Goal: Contribute content: Add original content to the website for others to see

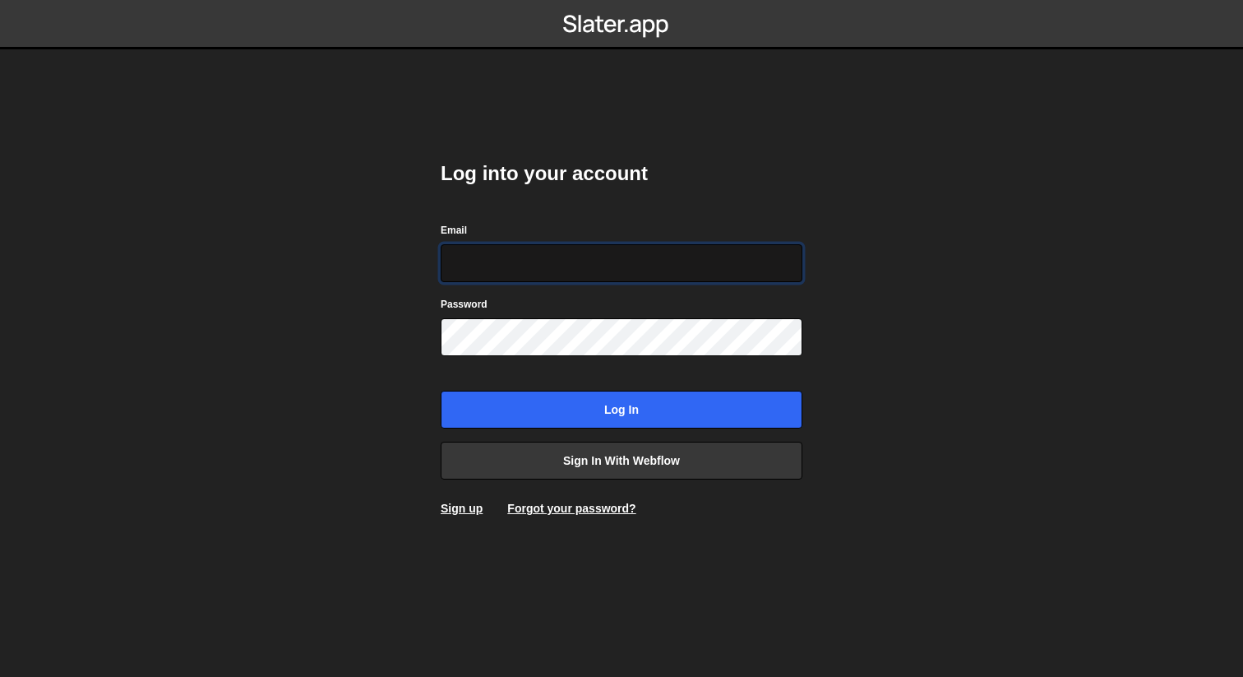
type input "[EMAIL_ADDRESS][DOMAIN_NAME]"
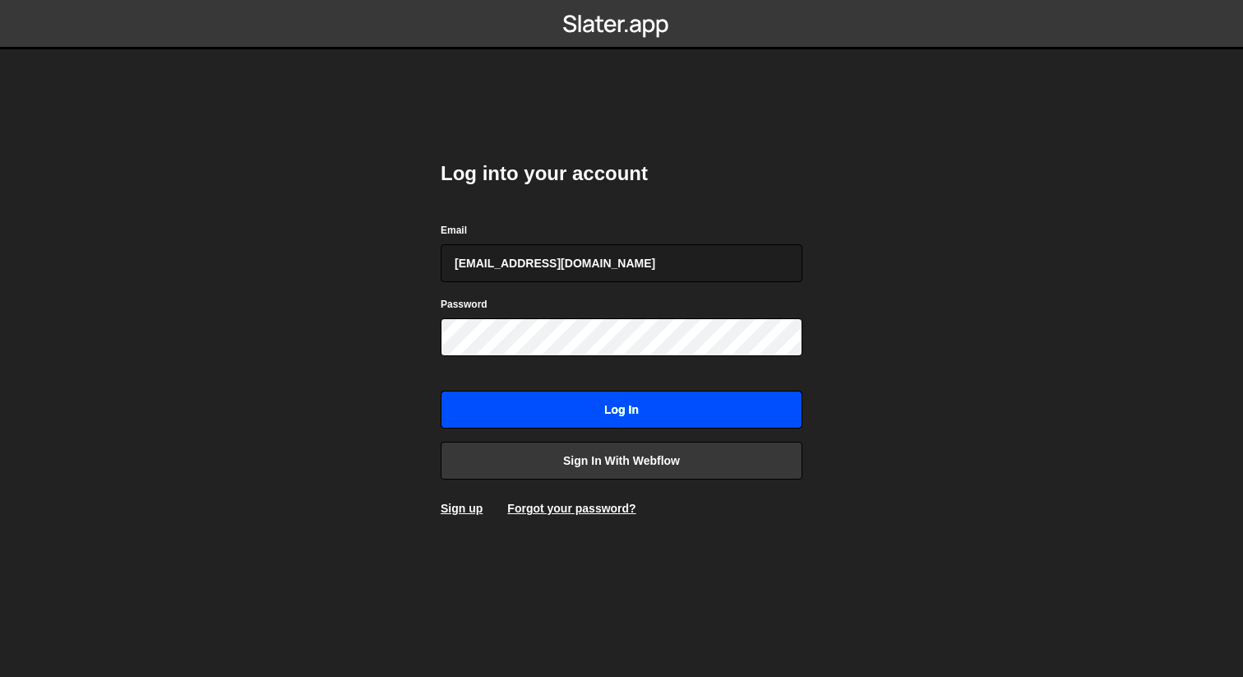
click at [625, 411] on input "Log in" at bounding box center [622, 409] width 362 height 38
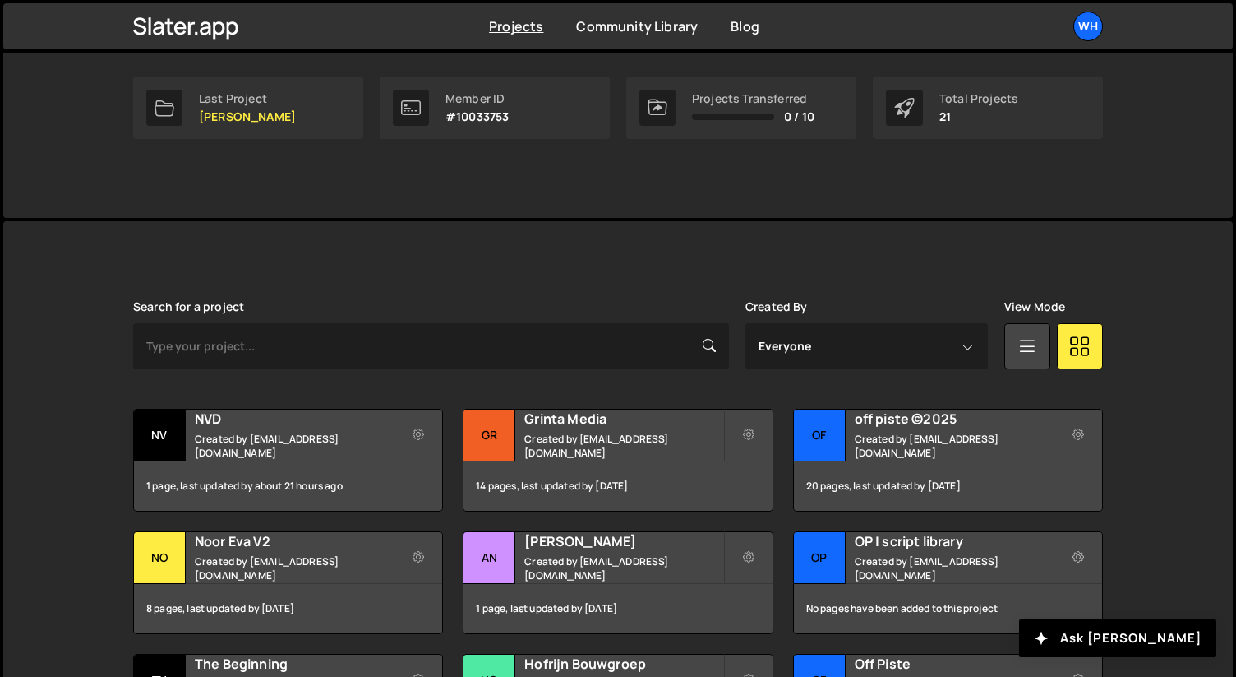
scroll to position [396, 0]
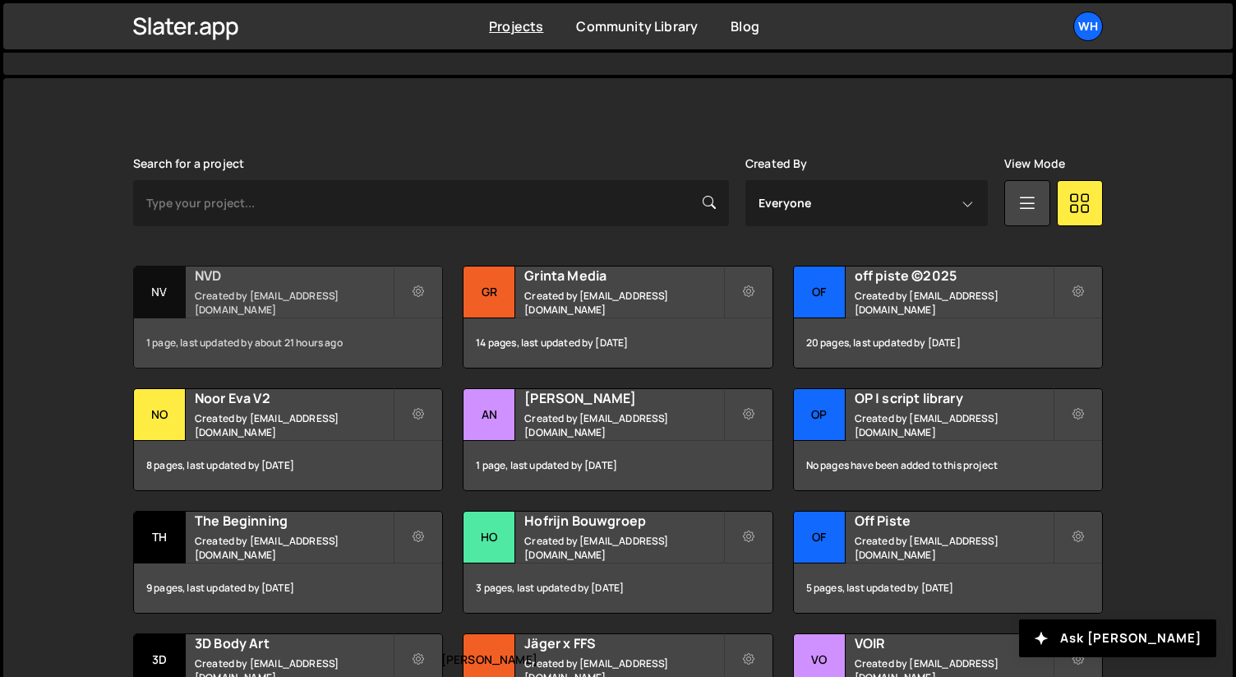
click at [252, 304] on small "Created by [EMAIL_ADDRESS][DOMAIN_NAME]" at bounding box center [294, 303] width 198 height 28
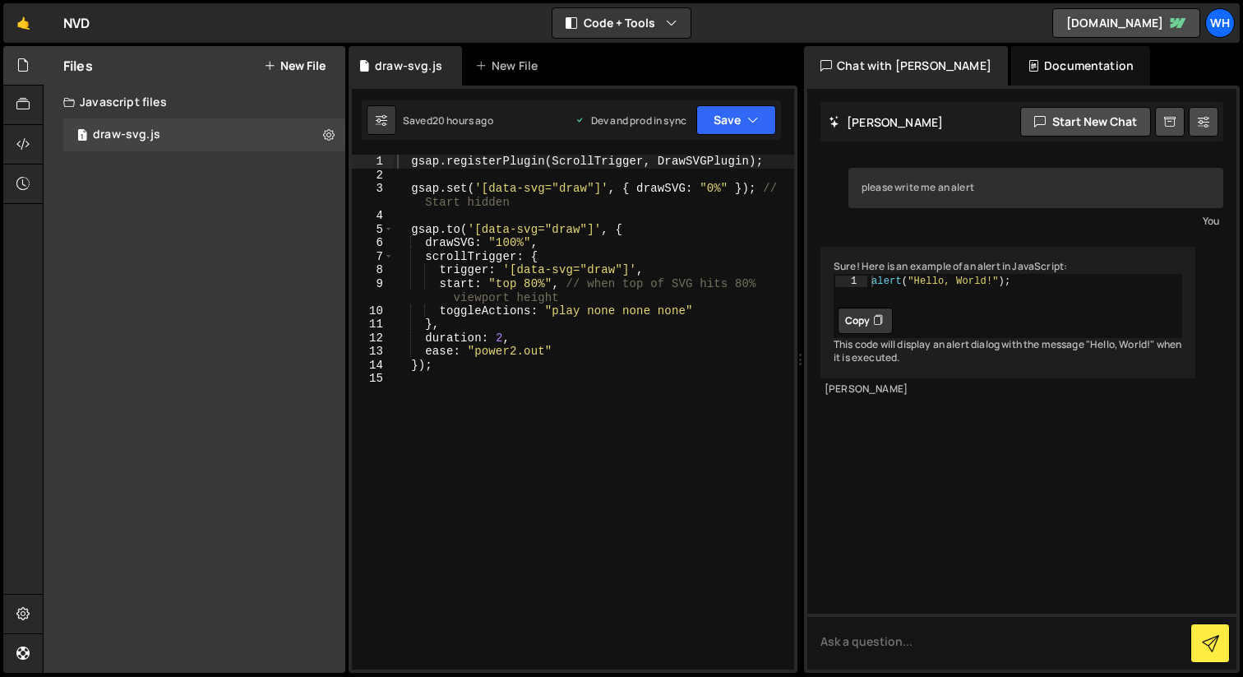
click at [308, 62] on button "New File" at bounding box center [295, 65] width 62 height 13
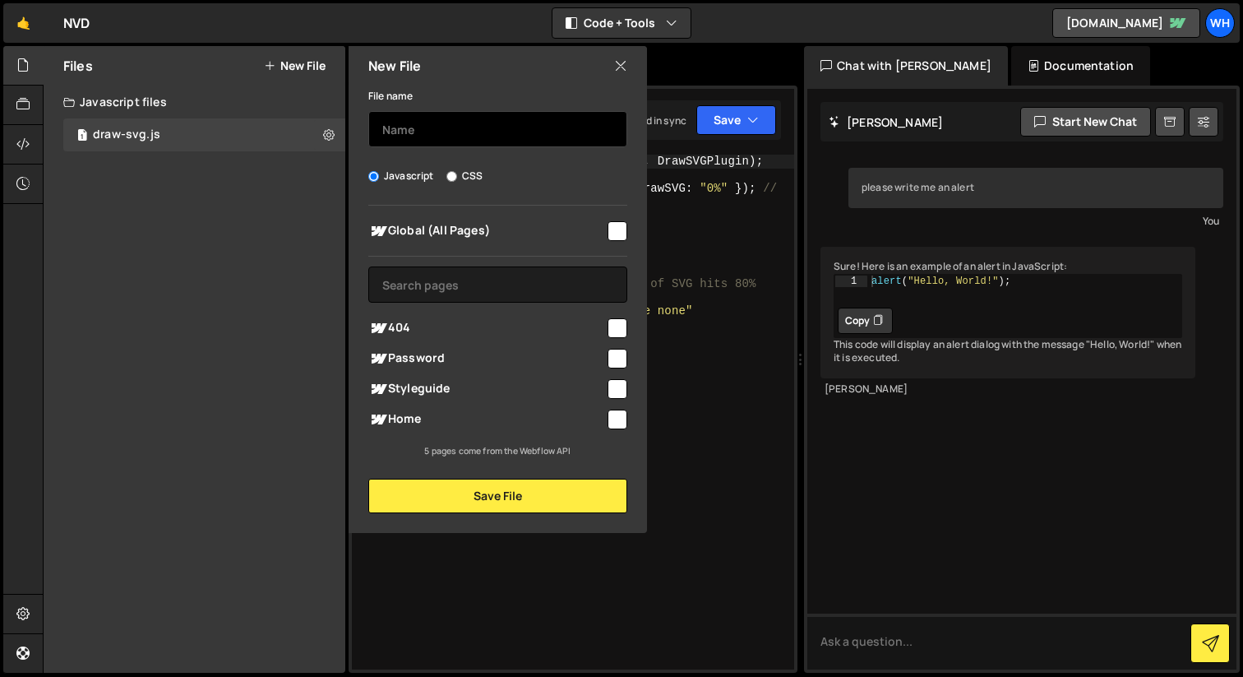
click at [402, 129] on input "text" at bounding box center [497, 129] width 259 height 36
type input "home"
click at [613, 416] on input "checkbox" at bounding box center [618, 419] width 20 height 20
checkbox input "true"
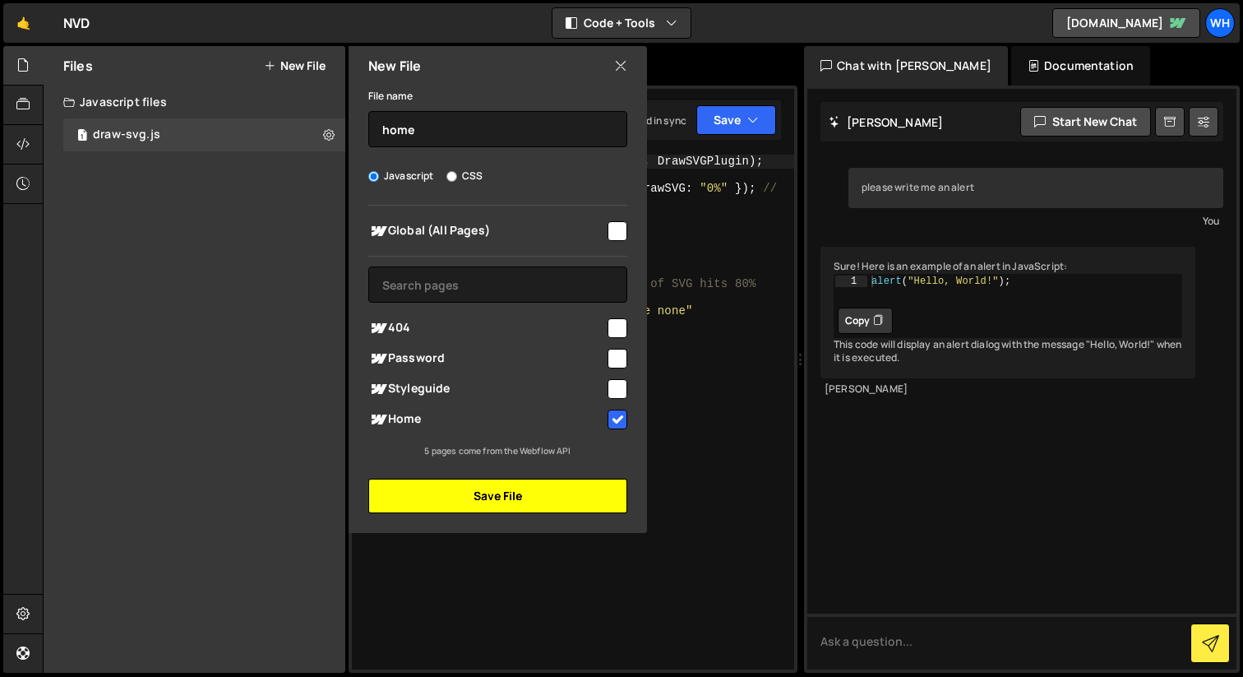
click at [506, 491] on button "Save File" at bounding box center [497, 495] width 259 height 35
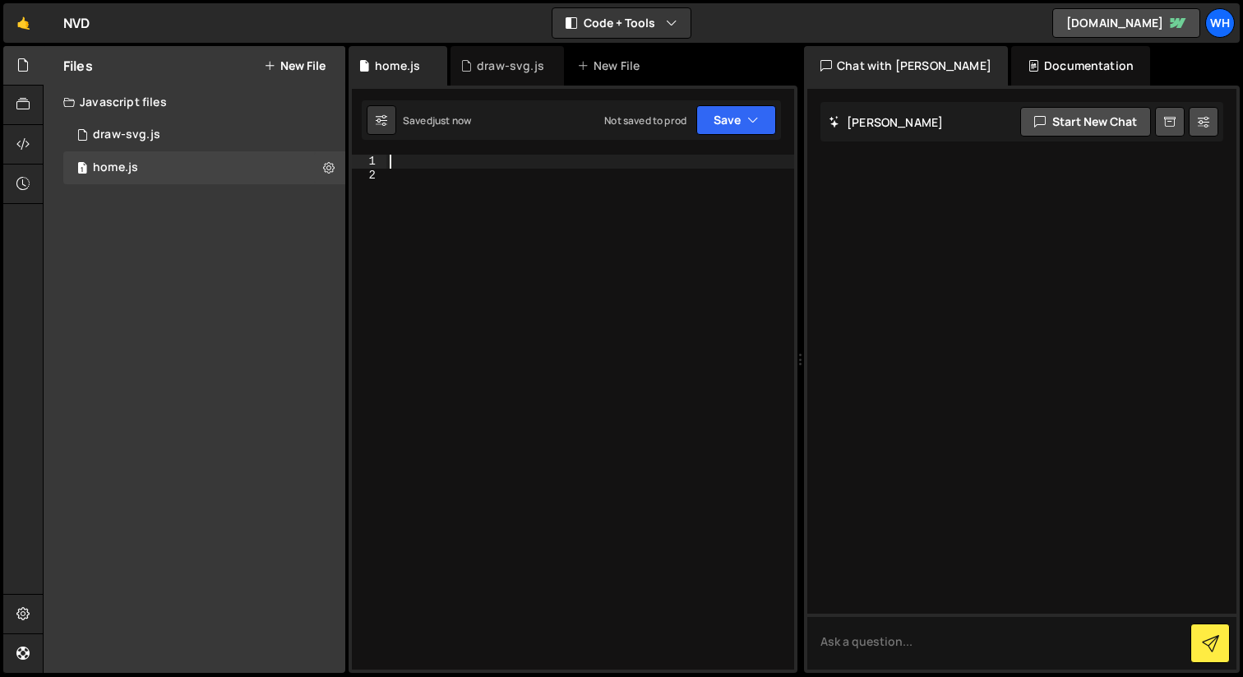
click at [418, 165] on div at bounding box center [590, 426] width 408 height 542
paste textarea "</script>"
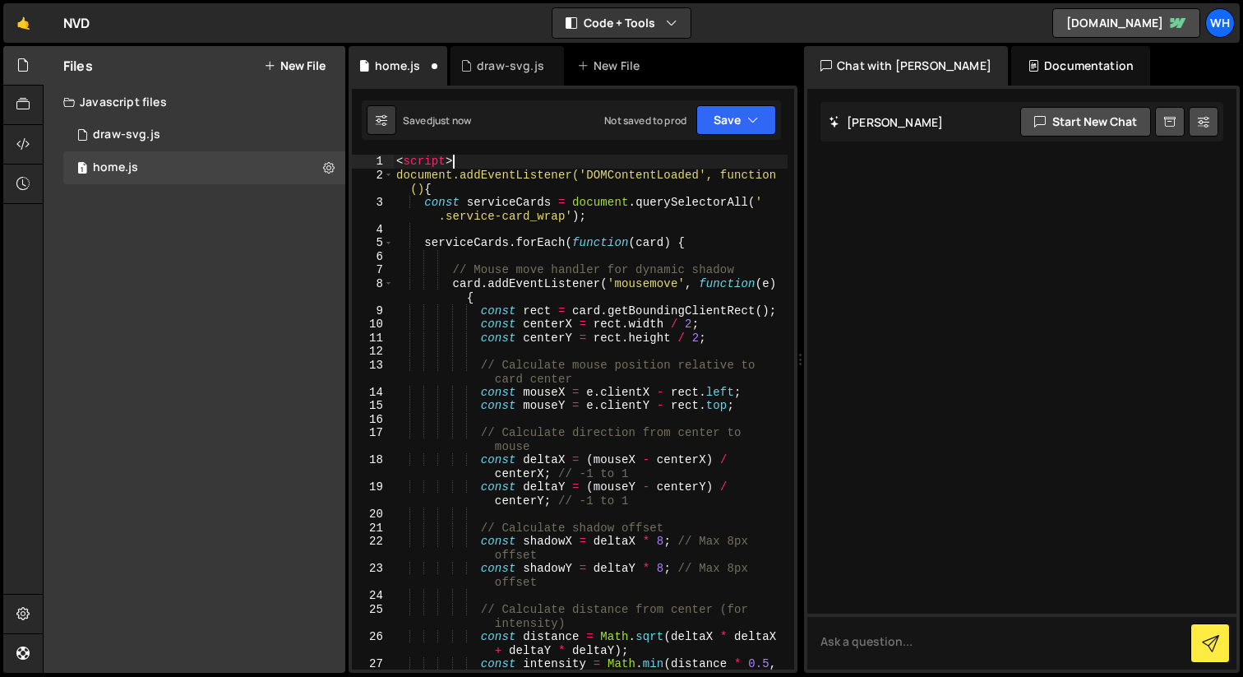
drag, startPoint x: 467, startPoint y: 160, endPoint x: 366, endPoint y: 160, distance: 101.1
click at [367, 160] on div "</script> 1 2 3 4 5 6 7 8 9 10 11 12 13 14 15 16 17 18 19 20 21 22 23 24 25 26 …" at bounding box center [573, 412] width 442 height 515
type textarea "<script>"
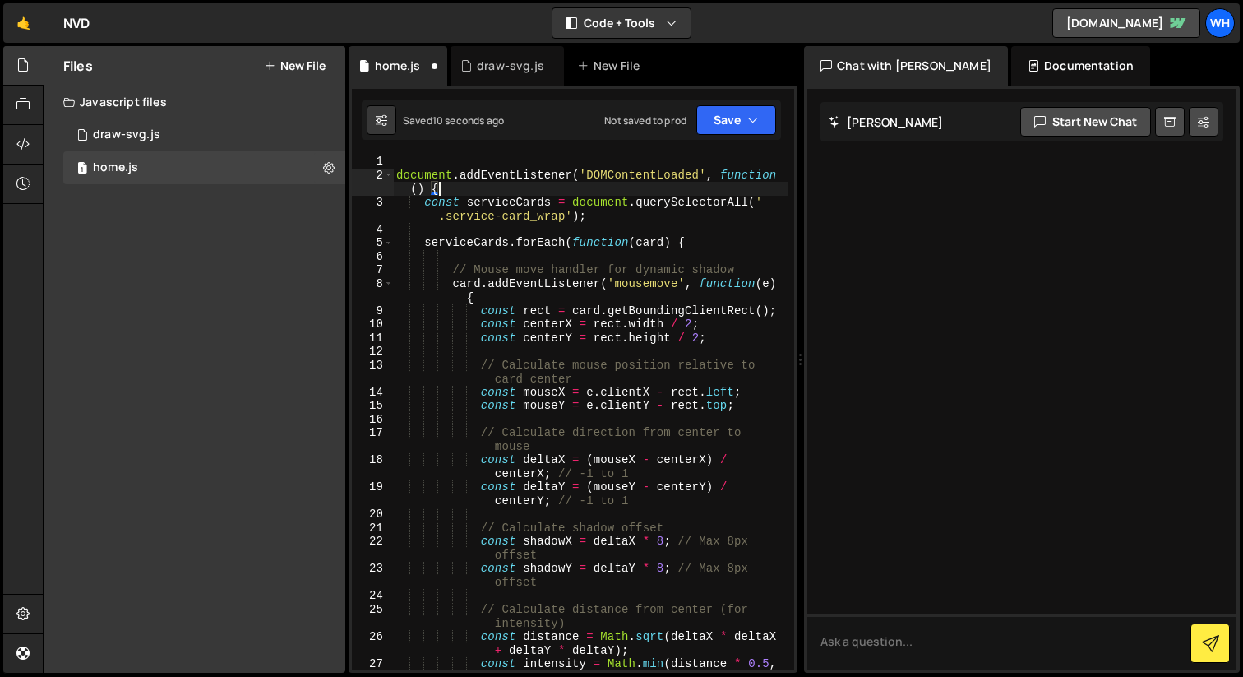
drag, startPoint x: 468, startPoint y: 187, endPoint x: 367, endPoint y: 160, distance: 103.7
click at [367, 160] on div "1 2 3 4 5 6 7 8 9 10 11 12 13 14 15 16 17 18 19 20 21 22 23 24 25 26 27 documen…" at bounding box center [573, 412] width 442 height 515
type textarea "document.addEventListener('DOMContentLoaded', function() {"
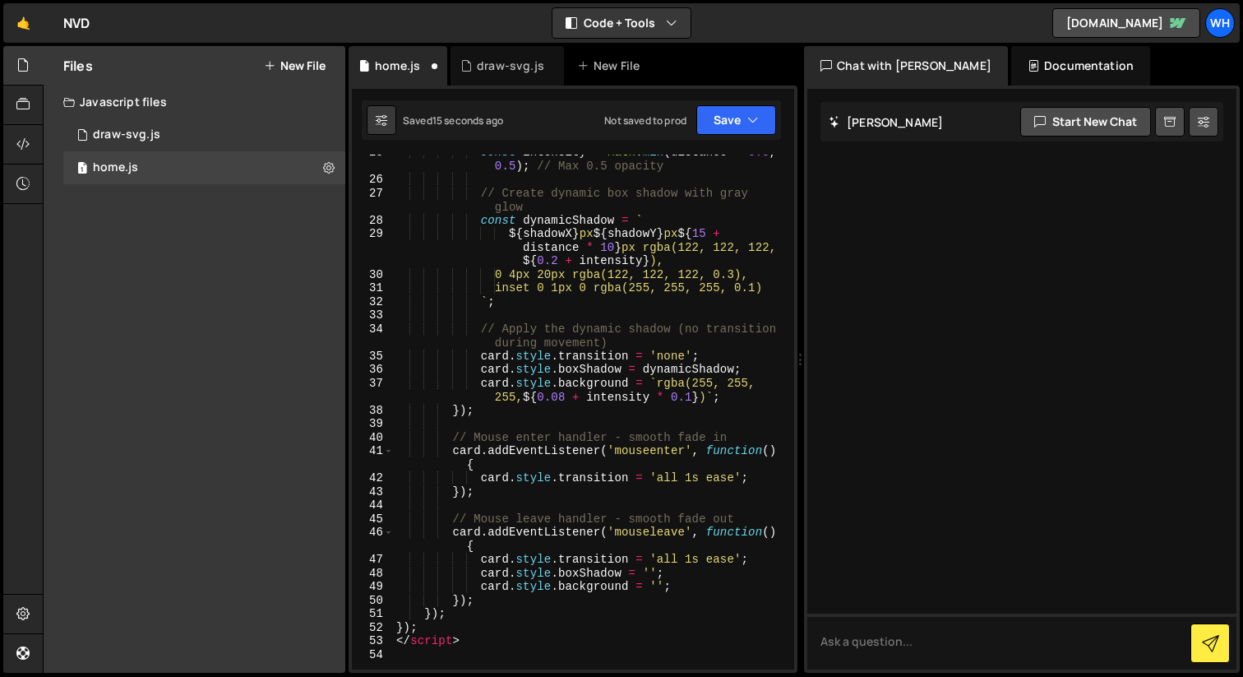
scroll to position [713, 0]
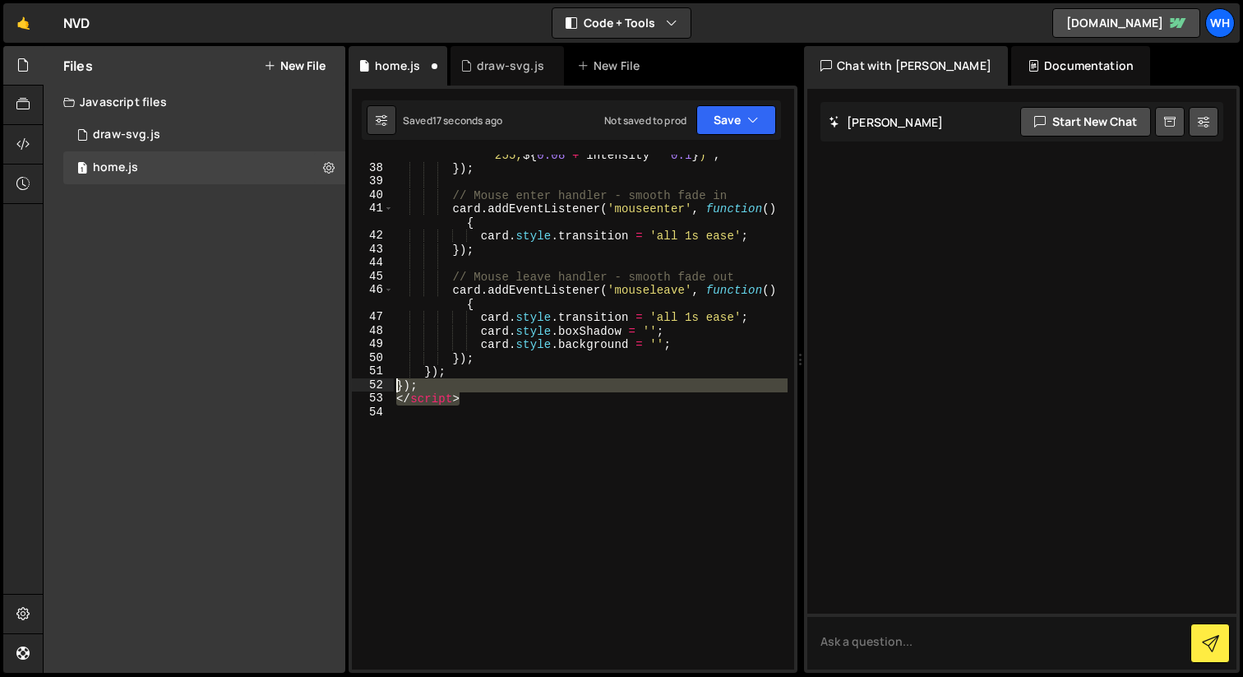
drag, startPoint x: 520, startPoint y: 403, endPoint x: 358, endPoint y: 387, distance: 162.7
click at [358, 387] on div "const serviceCards = document.querySelectorAll('.service-card_wrap'); 37 38 39 …" at bounding box center [573, 412] width 442 height 515
type textarea "}); </script>"
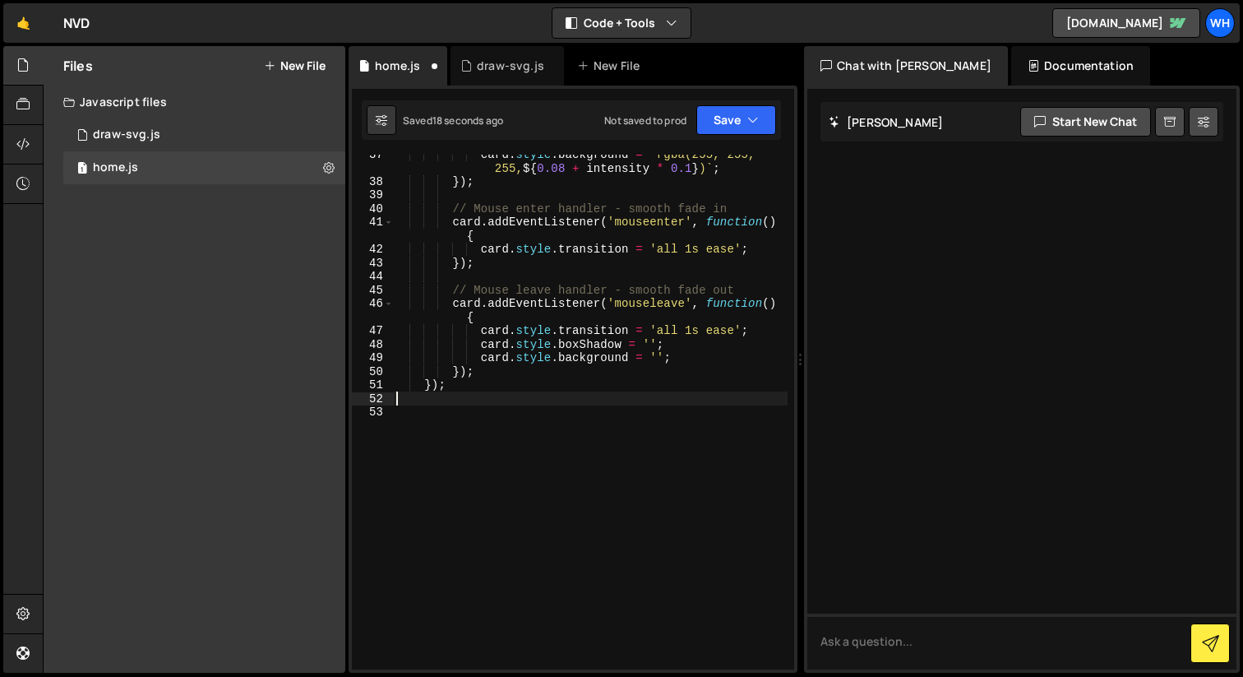
type textarea "});"
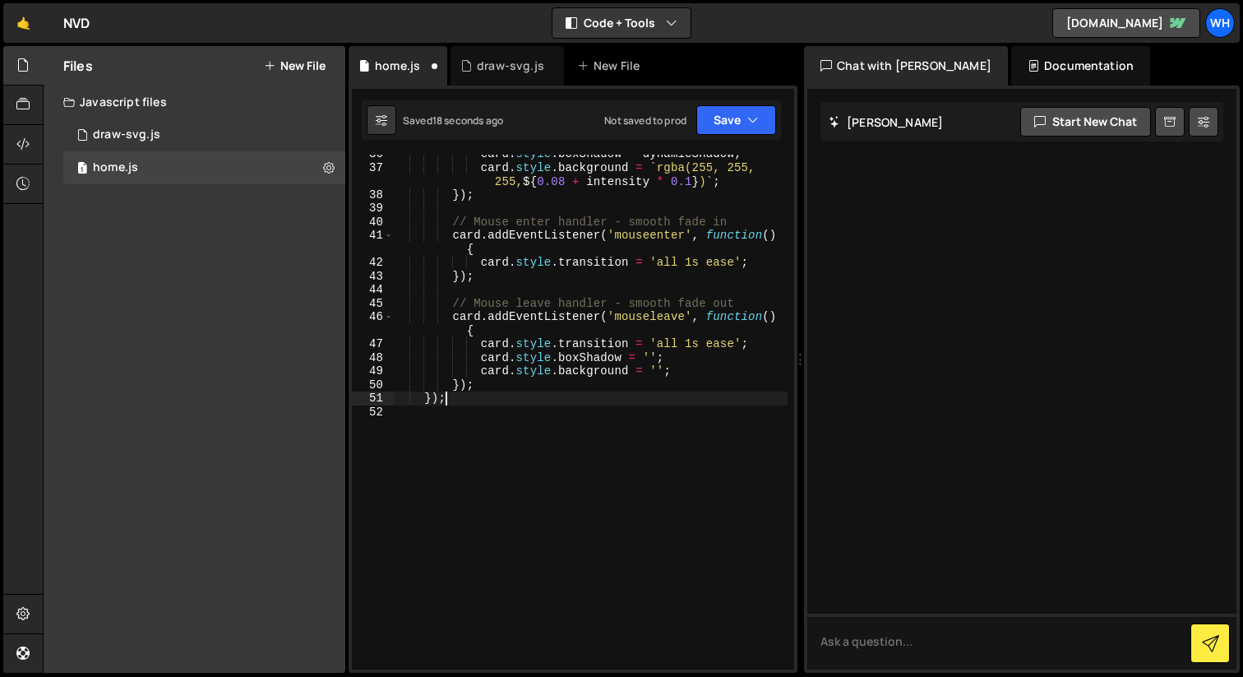
scroll to position [631, 0]
